Goal: Check status: Check status

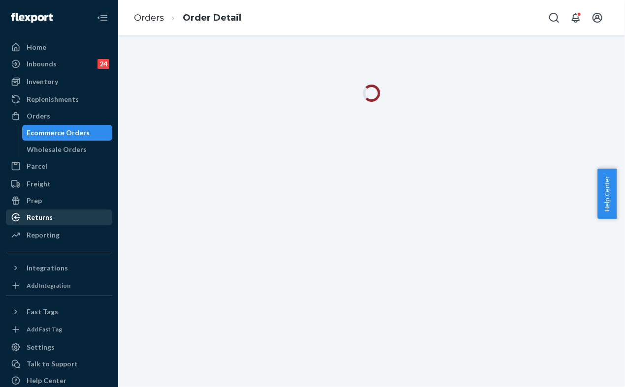
click at [51, 218] on div "Returns" at bounding box center [59, 218] width 104 height 14
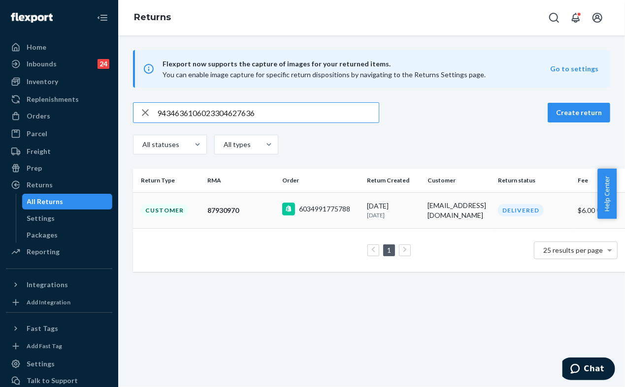
type input "9434636106023304627636"
click at [261, 217] on td "87930970" at bounding box center [240, 210] width 75 height 36
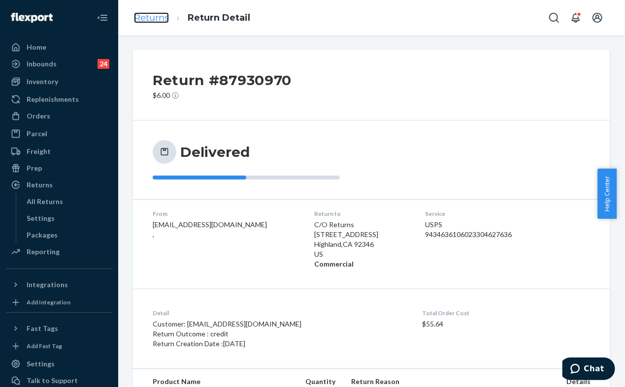
click at [158, 17] on link "Returns" at bounding box center [151, 17] width 35 height 11
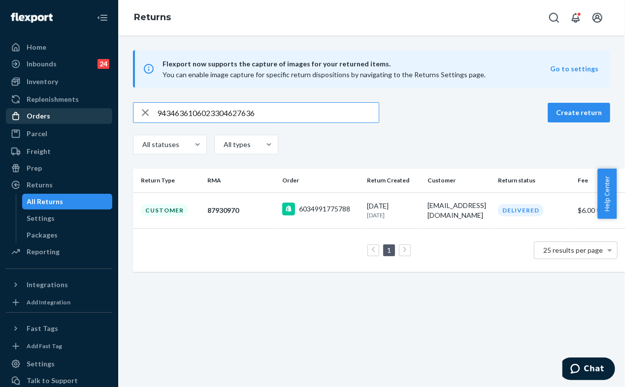
click at [46, 118] on div "Orders" at bounding box center [39, 116] width 24 height 10
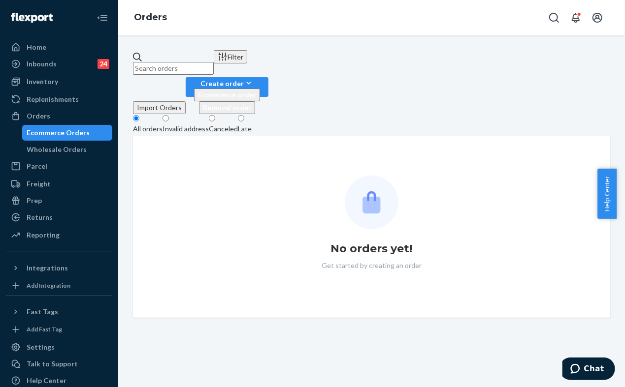
click at [179, 62] on input "text" at bounding box center [173, 68] width 81 height 13
paste input "255171551"
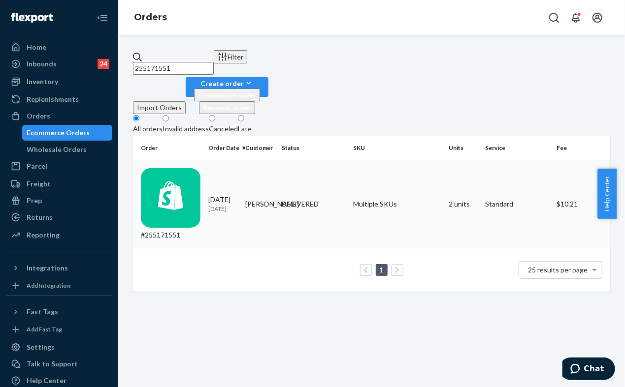
type input "255171551"
click at [210, 205] on p "11 days ago" at bounding box center [222, 209] width 29 height 8
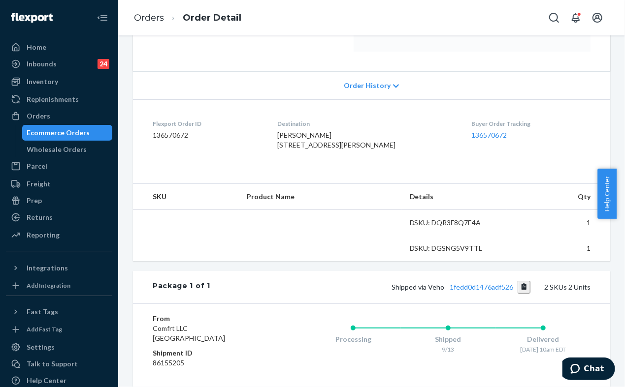
scroll to position [219, 0]
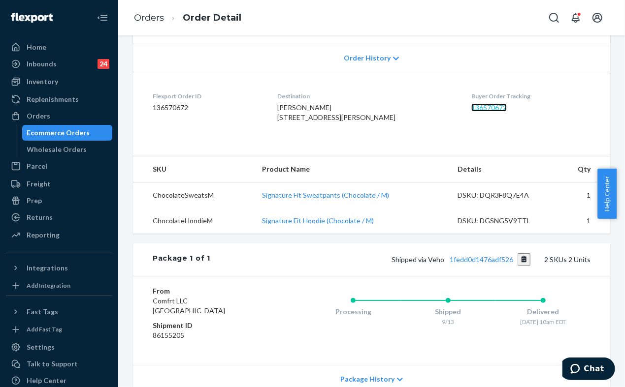
click at [478, 103] on link "136570672" at bounding box center [488, 107] width 35 height 8
click at [64, 82] on div "Inventory" at bounding box center [59, 82] width 104 height 14
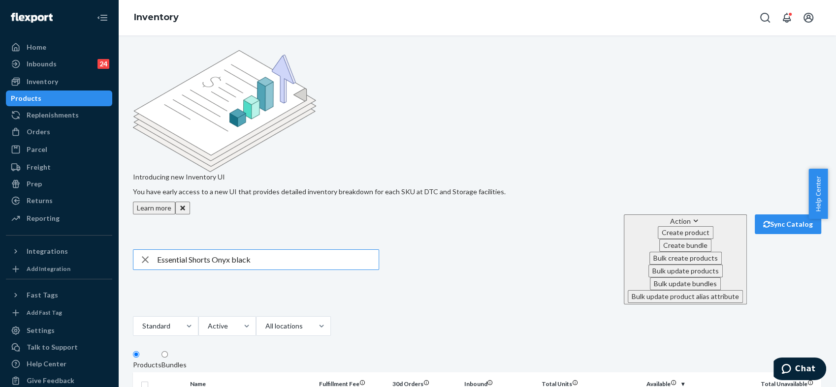
drag, startPoint x: 260, startPoint y: 148, endPoint x: 216, endPoint y: 147, distance: 43.8
click at [216, 250] on input "Essential Shorts Onyx black" at bounding box center [268, 260] width 222 height 20
drag, startPoint x: 243, startPoint y: 143, endPoint x: 214, endPoint y: 142, distance: 28.6
click at [214, 250] on input "Essential Shorts Bone" at bounding box center [268, 260] width 222 height 20
click at [278, 250] on input "Essential Shorts Steel Grey\" at bounding box center [268, 260] width 222 height 20
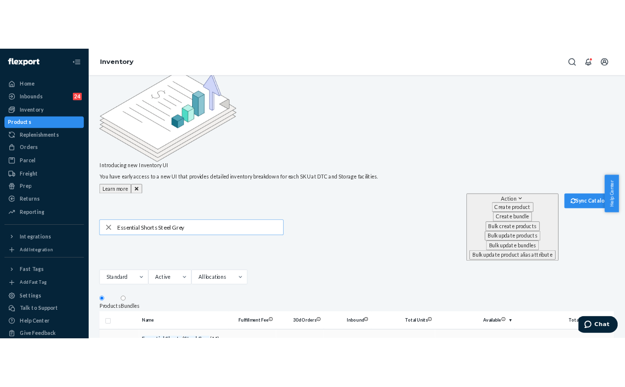
scroll to position [55, 0]
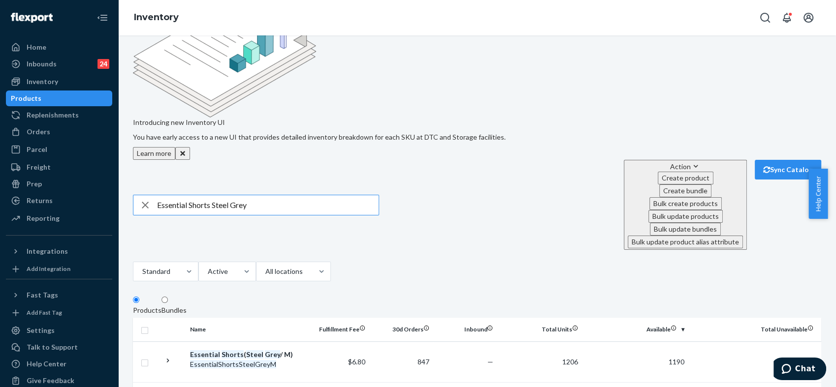
type input "Essential Shorts Steel Grey"
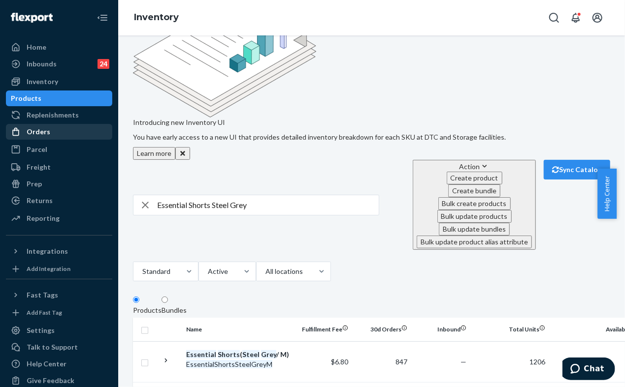
click at [60, 134] on div "Orders" at bounding box center [59, 132] width 104 height 14
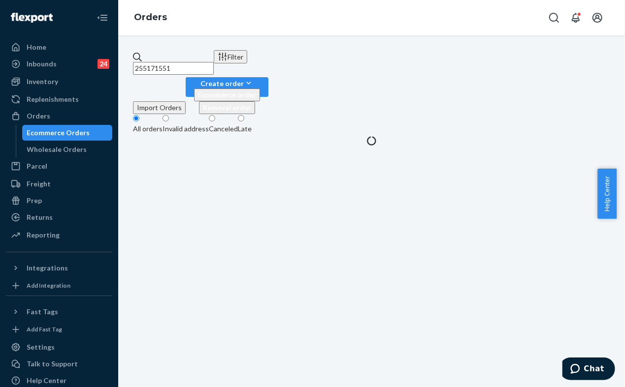
click at [214, 65] on input "255171551" at bounding box center [173, 68] width 81 height 13
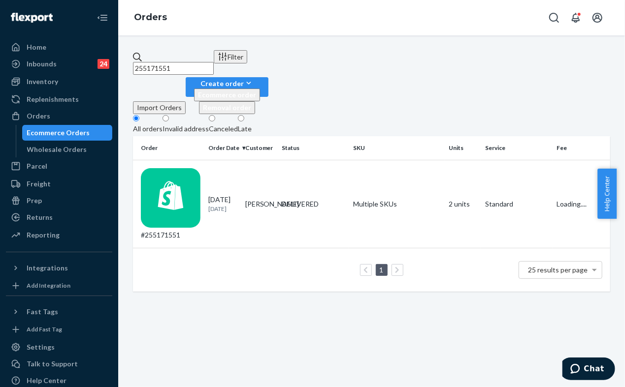
paste input "25381"
type input "255253811"
click at [212, 166] on td "09/18/2025 5 days ago" at bounding box center [222, 204] width 36 height 88
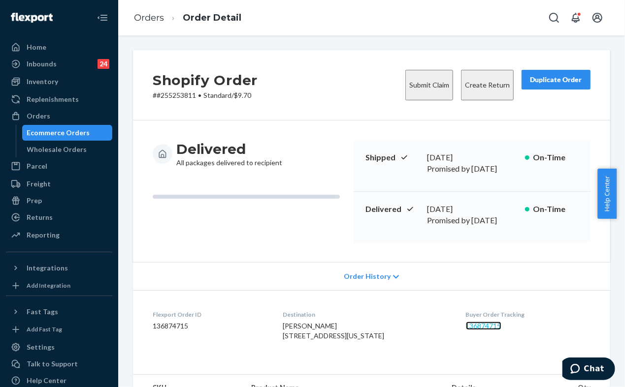
click at [469, 322] on link "136874715" at bounding box center [483, 326] width 35 height 8
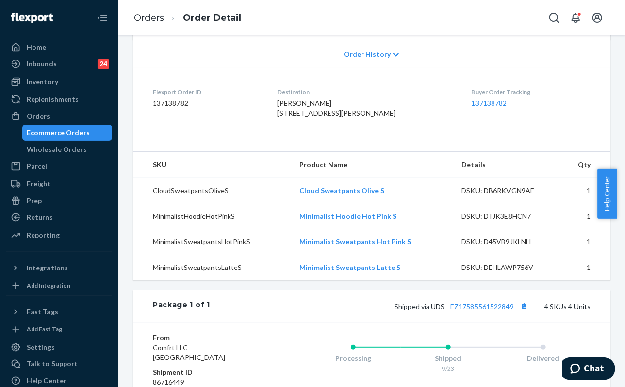
scroll to position [164, 0]
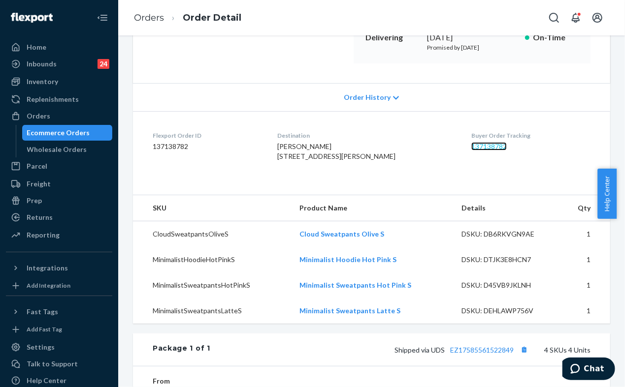
click at [479, 148] on link "137138782" at bounding box center [488, 146] width 35 height 8
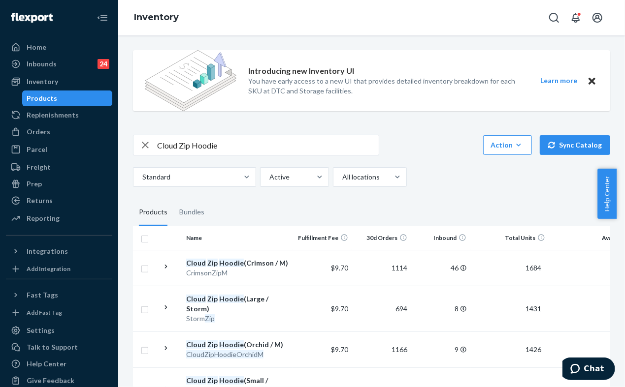
click at [252, 144] on input "Cloud Zip Hoodie" at bounding box center [268, 145] width 222 height 20
type input "Cloud Zip Hoodie Orchid"
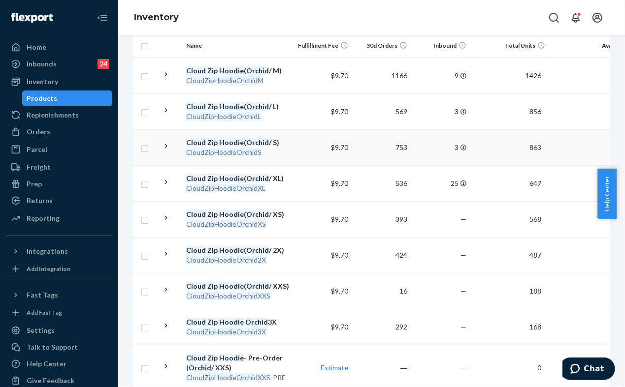
scroll to position [219, 0]
